Goal: Navigation & Orientation: Go to known website

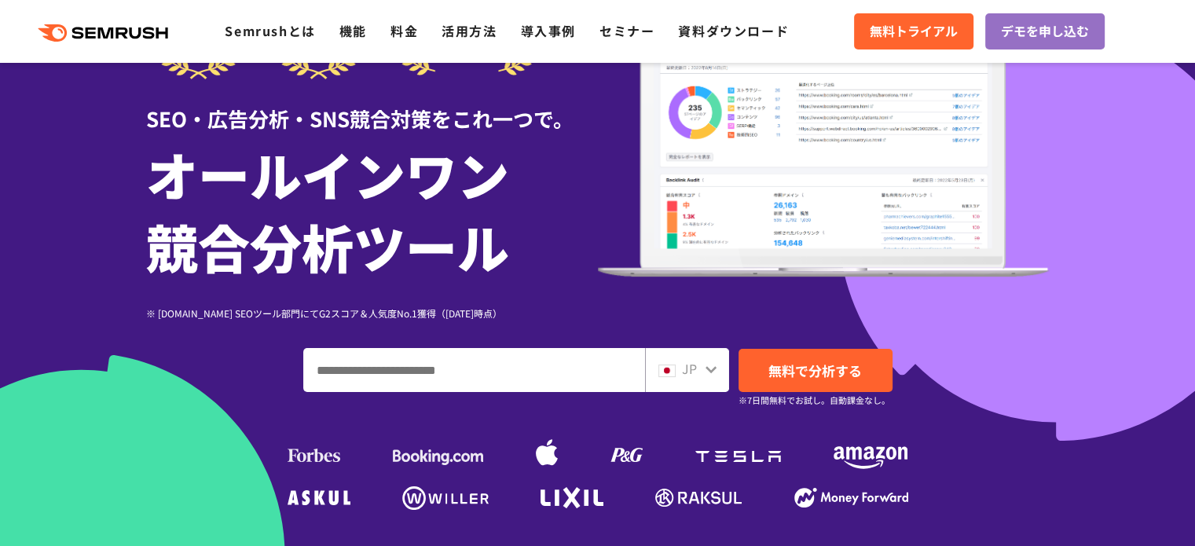
scroll to position [314, 0]
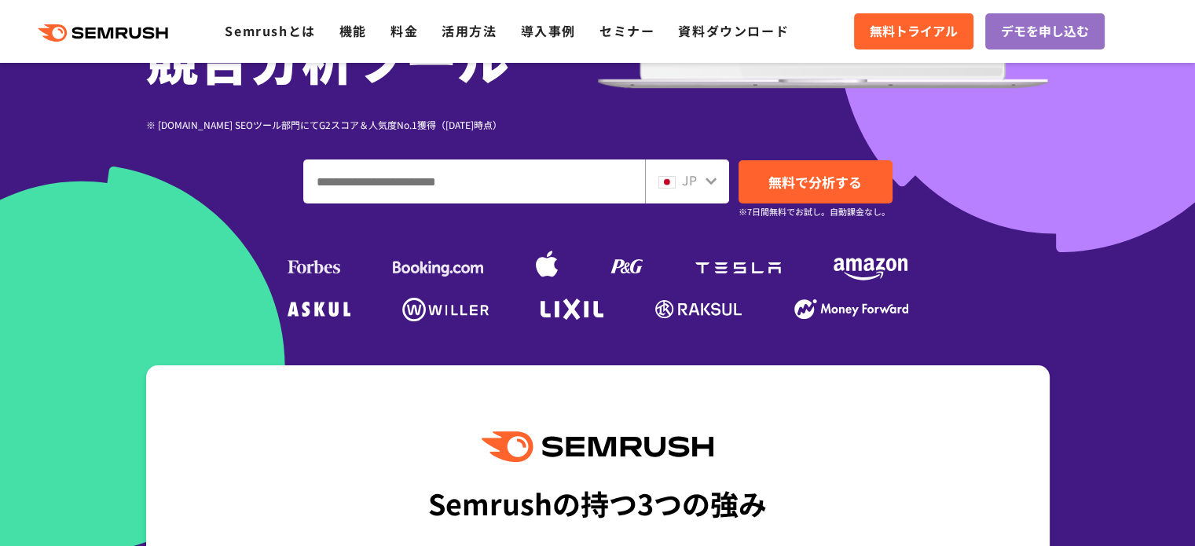
click at [713, 189] on div "JP" at bounding box center [687, 181] width 84 height 44
click at [697, 179] on div "JP" at bounding box center [683, 180] width 50 height 20
click at [712, 181] on icon at bounding box center [710, 181] width 11 height 7
click at [686, 178] on span "JP" at bounding box center [689, 179] width 15 height 19
click at [678, 185] on div "JP" at bounding box center [683, 180] width 50 height 20
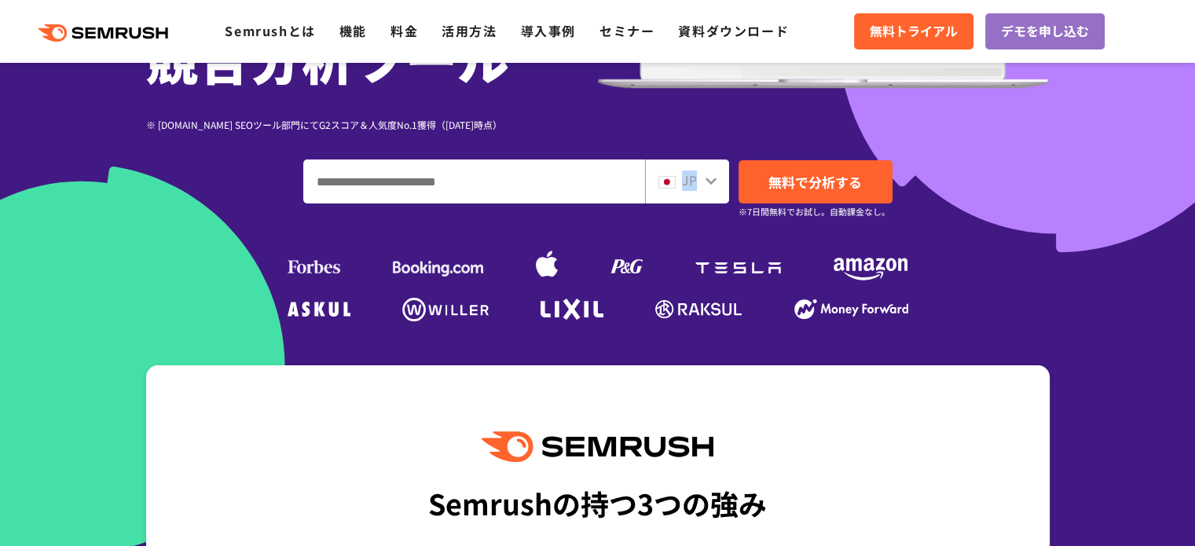
click at [678, 185] on div "JP" at bounding box center [683, 180] width 50 height 20
click at [680, 185] on div "JP" at bounding box center [683, 180] width 50 height 20
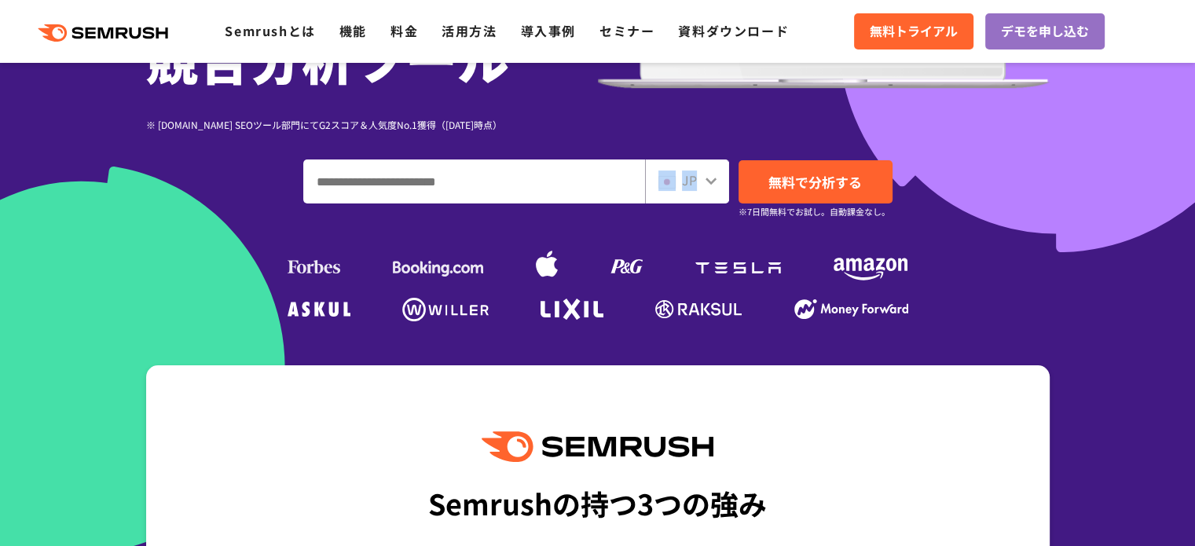
click at [680, 185] on div "JP" at bounding box center [683, 180] width 50 height 20
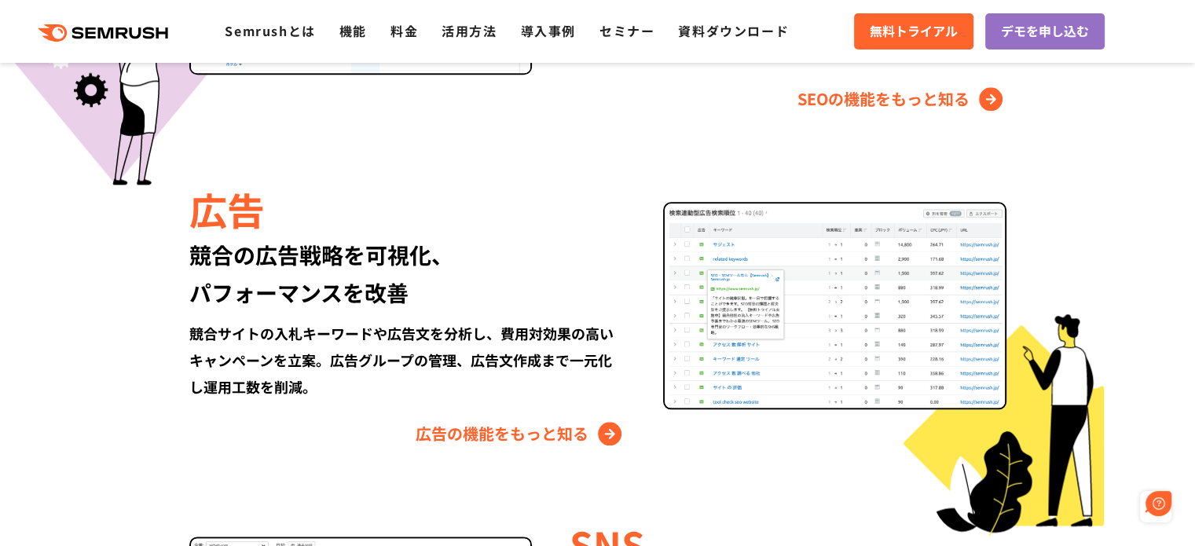
scroll to position [0, 0]
